Goal: Check status: Check status

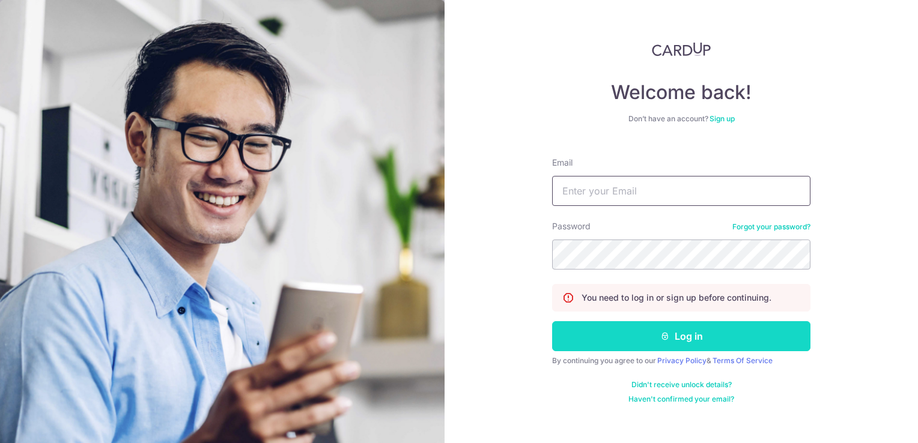
type input "[EMAIL_ADDRESS][DOMAIN_NAME]"
click at [714, 336] on button "Log in" at bounding box center [681, 336] width 258 height 30
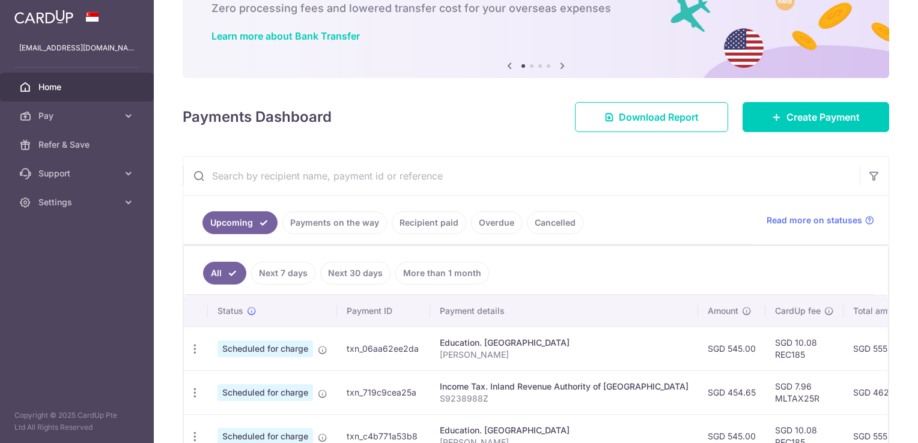
scroll to position [120, 0]
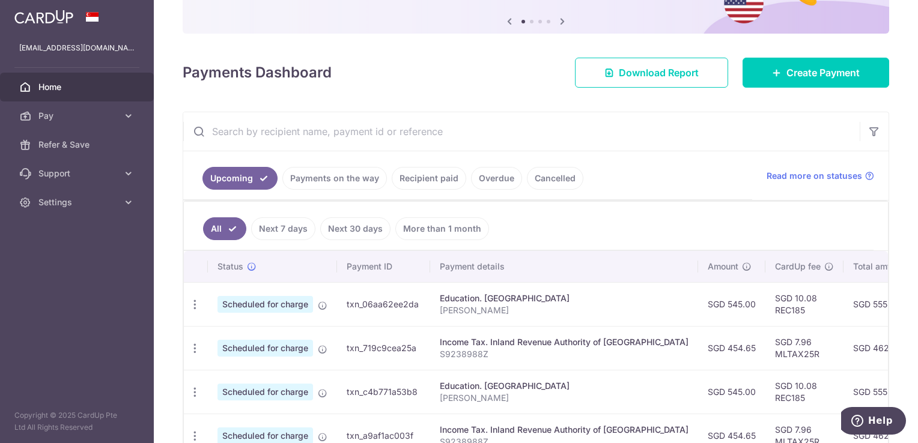
click at [440, 178] on link "Recipient paid" at bounding box center [429, 178] width 74 height 23
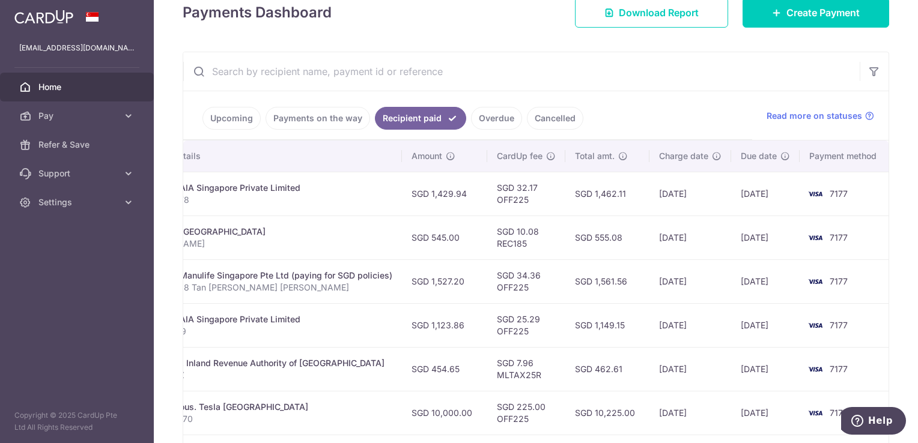
scroll to position [0, 0]
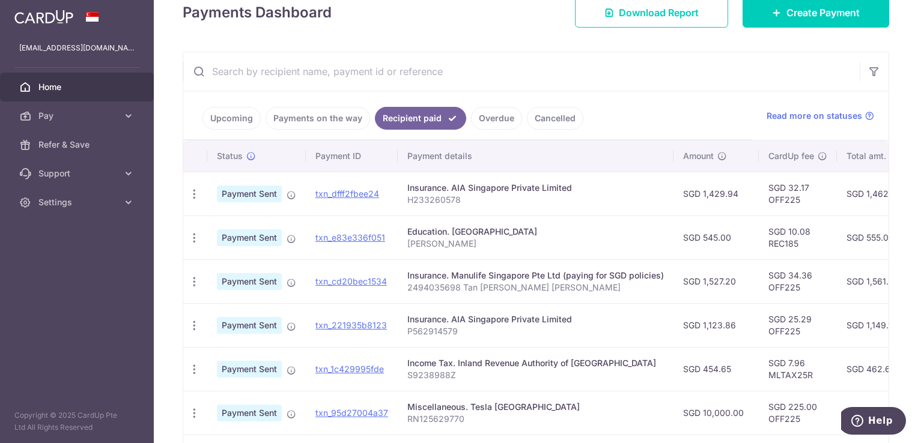
drag, startPoint x: 577, startPoint y: 191, endPoint x: 452, endPoint y: 193, distance: 125.6
click at [452, 193] on td "Insurance. AIA Singapore Private Limited H233260578" at bounding box center [536, 194] width 276 height 44
drag, startPoint x: 452, startPoint y: 193, endPoint x: 442, endPoint y: 196, distance: 10.6
click at [442, 196] on p "H233260578" at bounding box center [535, 200] width 257 height 12
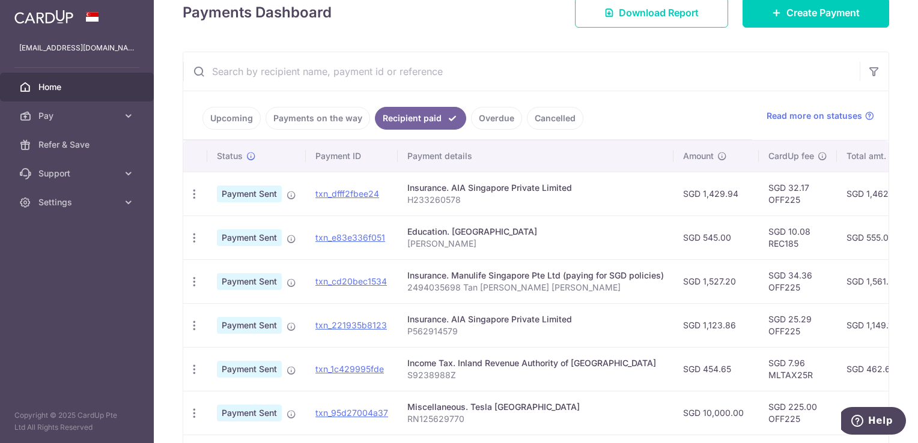
drag, startPoint x: 442, startPoint y: 196, endPoint x: 439, endPoint y: 205, distance: 9.3
click at [439, 205] on td "Insurance. AIA Singapore Private Limited H233260578" at bounding box center [536, 194] width 276 height 44
click at [653, 63] on input "text" at bounding box center [521, 71] width 676 height 38
drag, startPoint x: 653, startPoint y: 63, endPoint x: 596, endPoint y: 59, distance: 57.2
click at [596, 59] on input "text" at bounding box center [521, 71] width 676 height 38
